Goal: Task Accomplishment & Management: Manage account settings

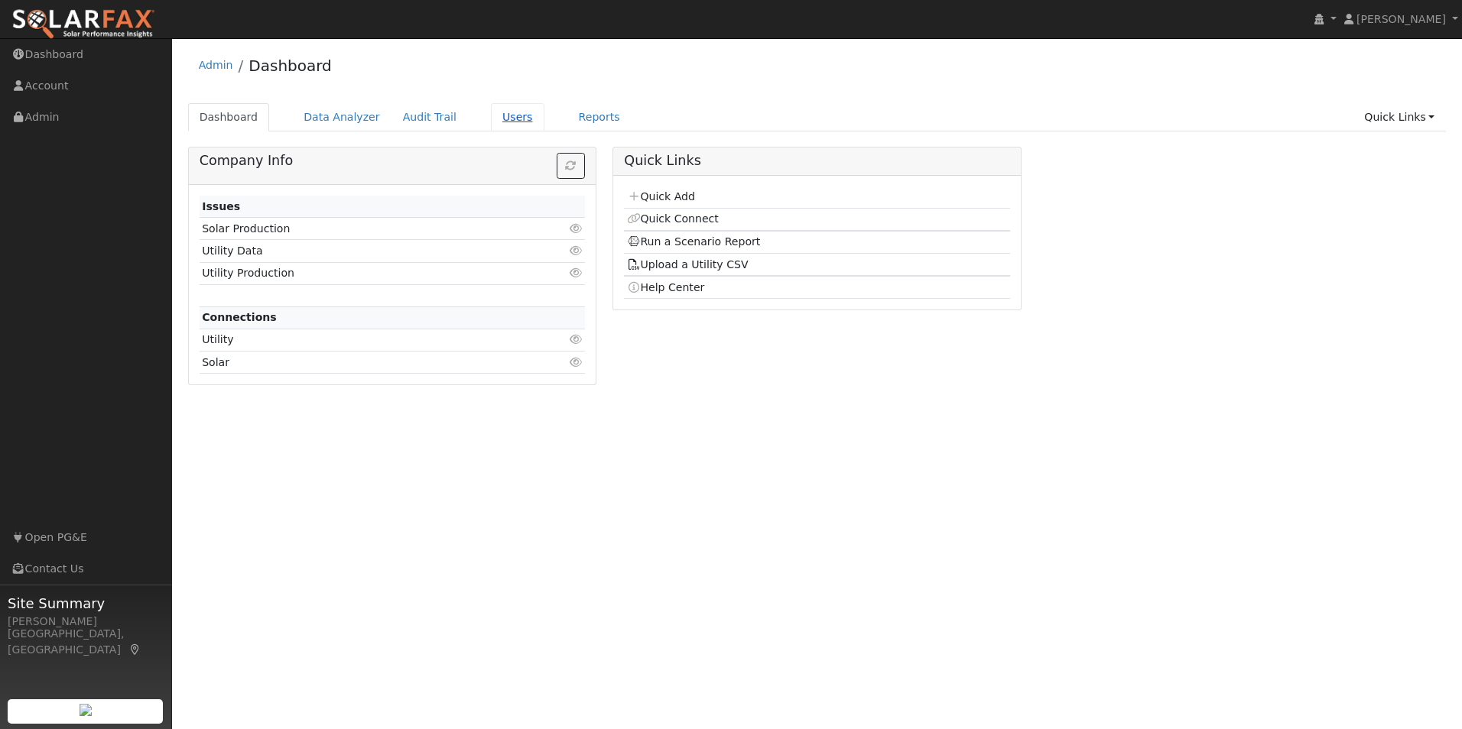
click at [502, 118] on link "Users" at bounding box center [518, 117] width 54 height 28
click at [491, 112] on link "Users" at bounding box center [518, 117] width 54 height 28
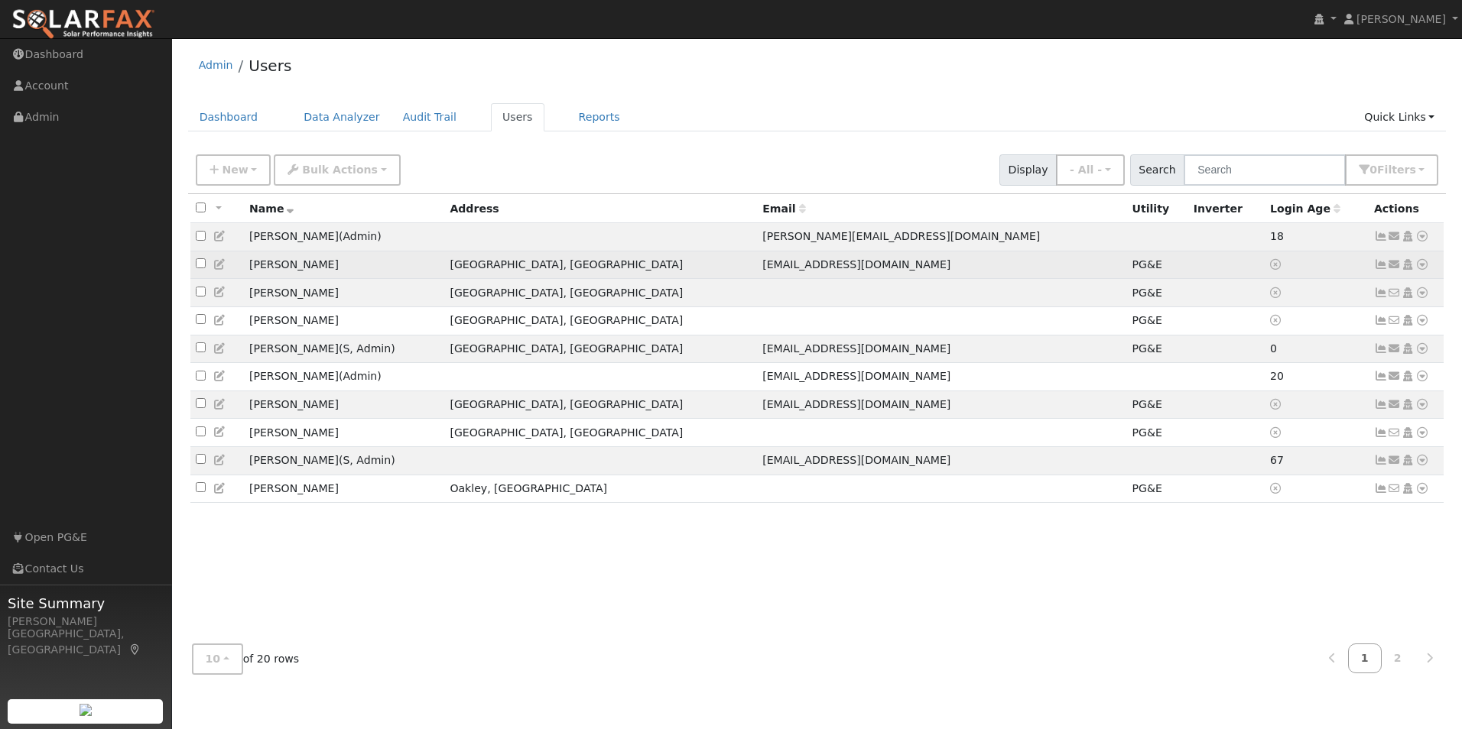
click at [1424, 270] on icon at bounding box center [1422, 264] width 14 height 11
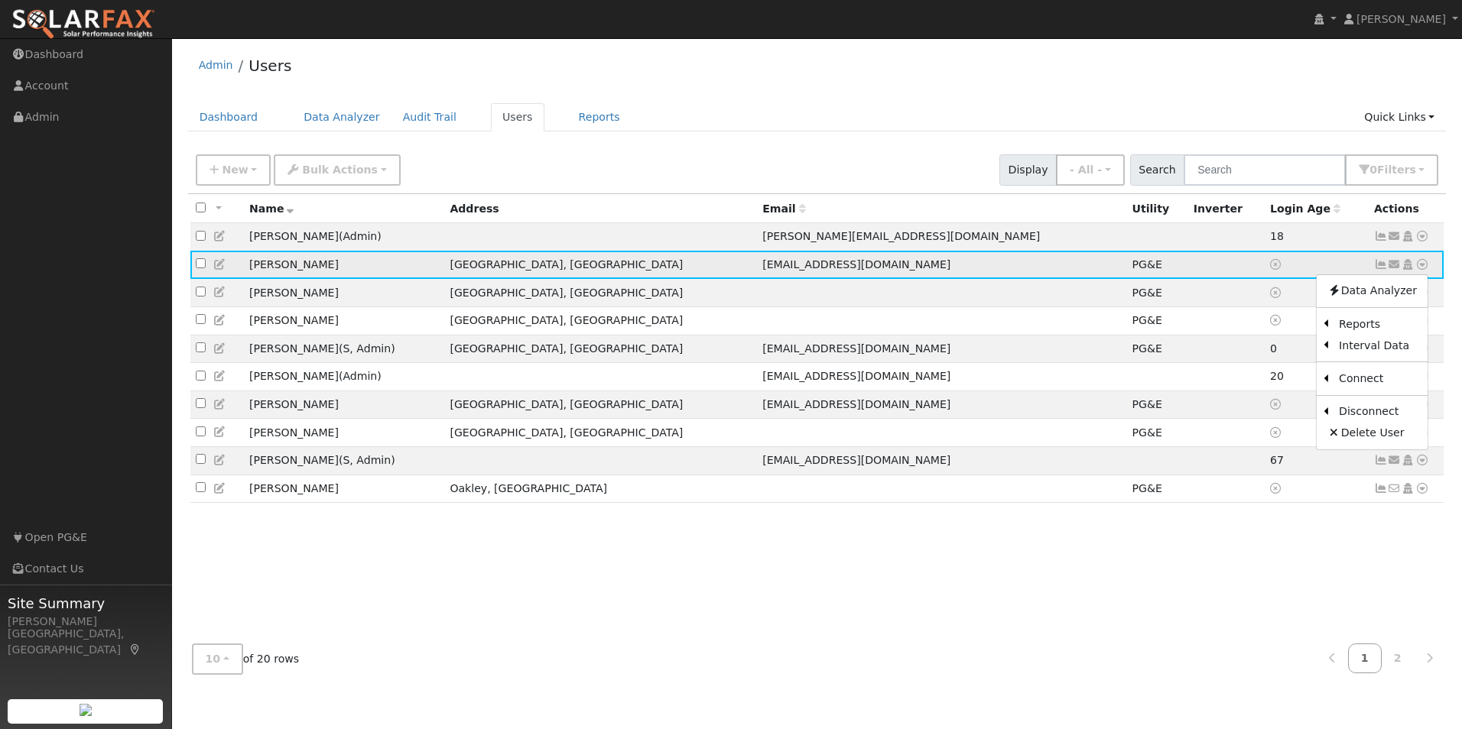
click at [1395, 269] on icon at bounding box center [1395, 264] width 14 height 11
click at [1382, 269] on icon at bounding box center [1381, 264] width 14 height 11
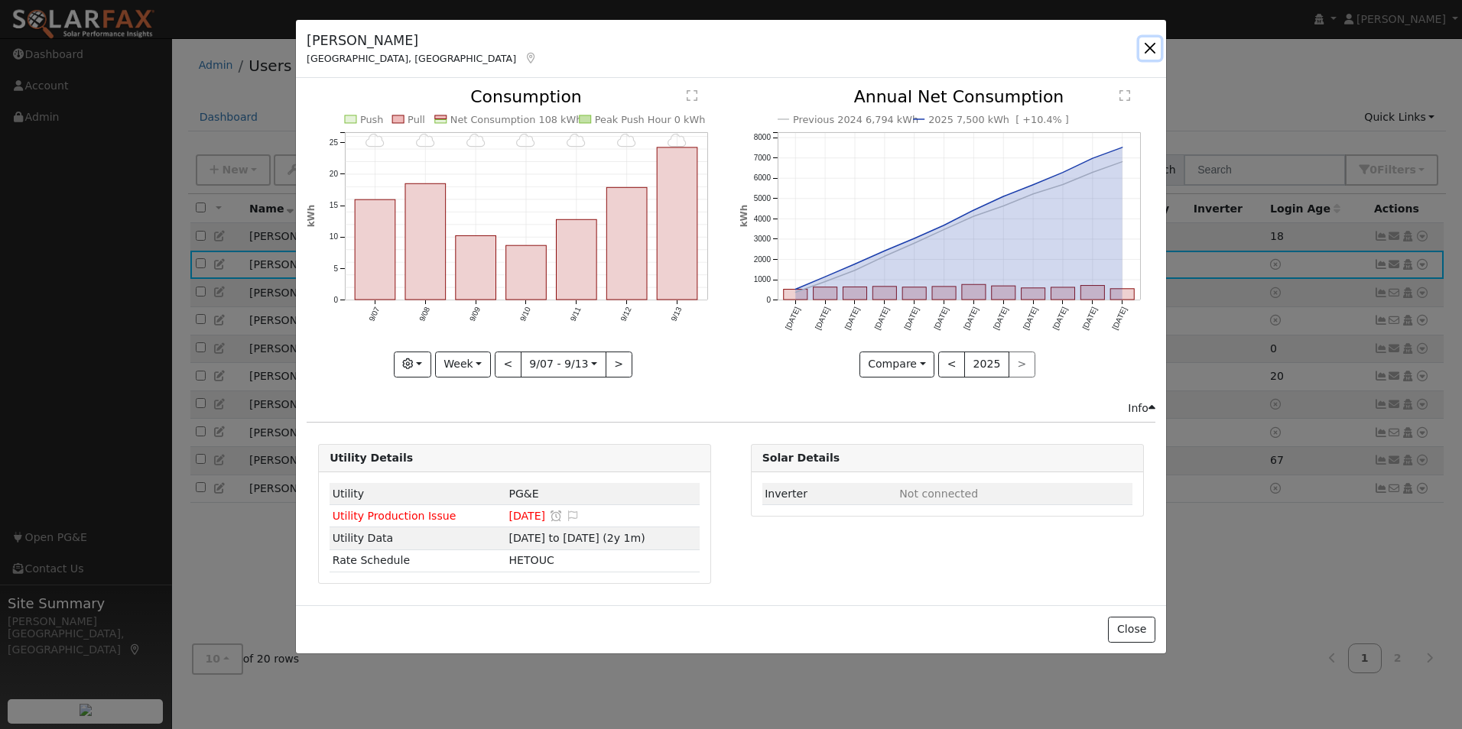
click at [1145, 48] on button "button" at bounding box center [1149, 47] width 21 height 21
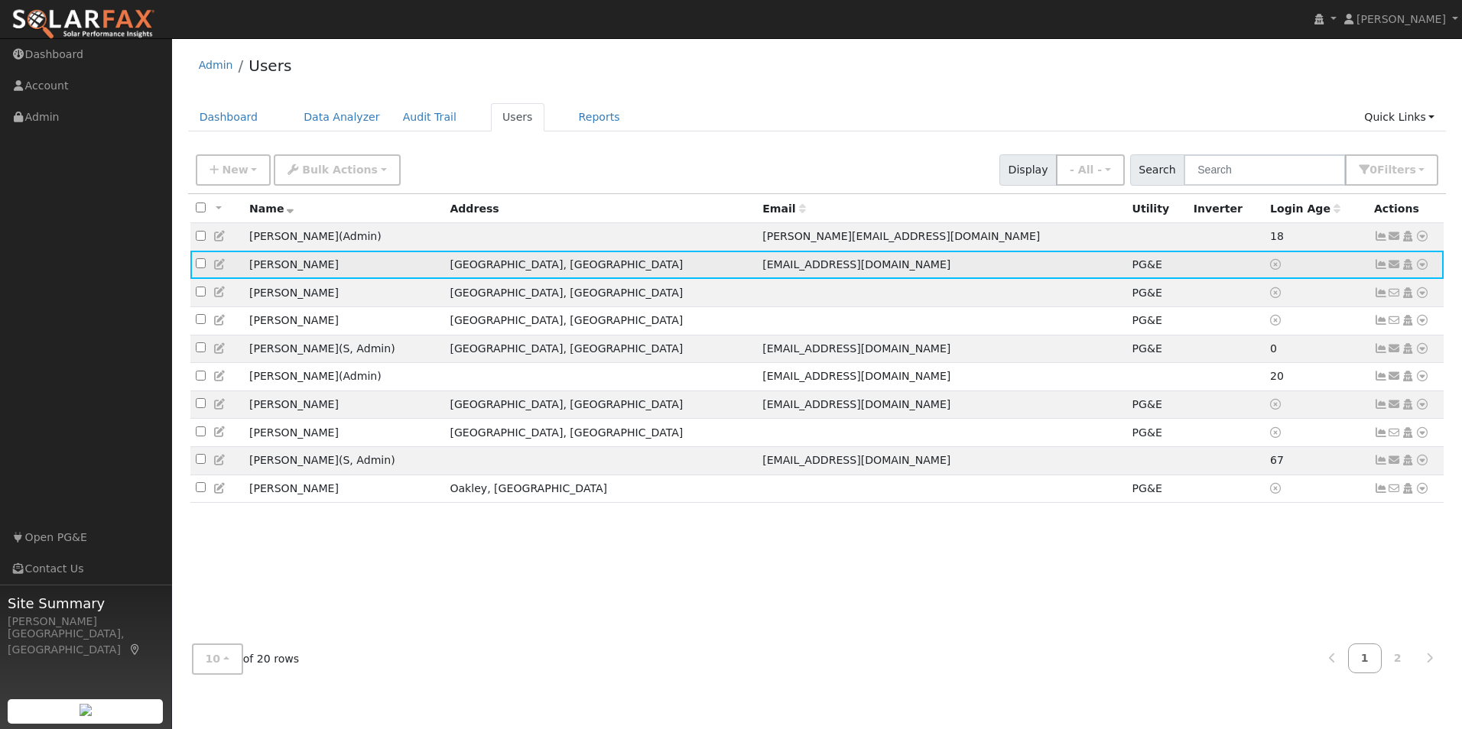
click at [1406, 270] on icon at bounding box center [1408, 264] width 14 height 11
